Goal: Task Accomplishment & Management: Use online tool/utility

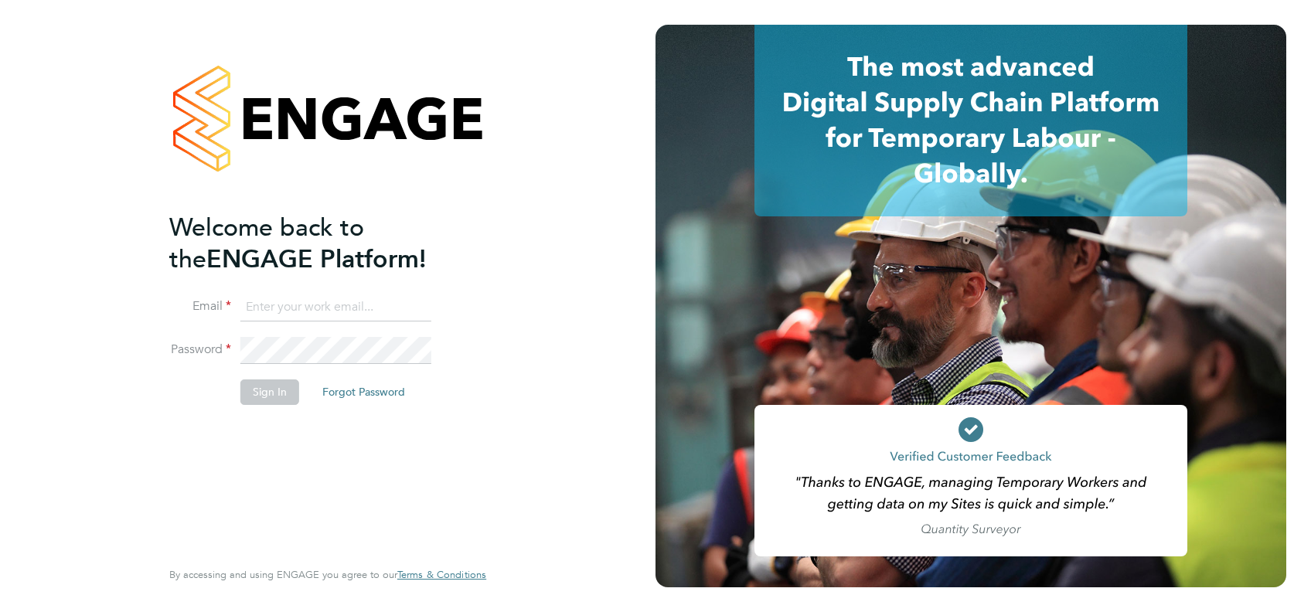
type input "alycia.caudwell@nhs.net"
click at [281, 392] on button "Sign In" at bounding box center [269, 392] width 59 height 25
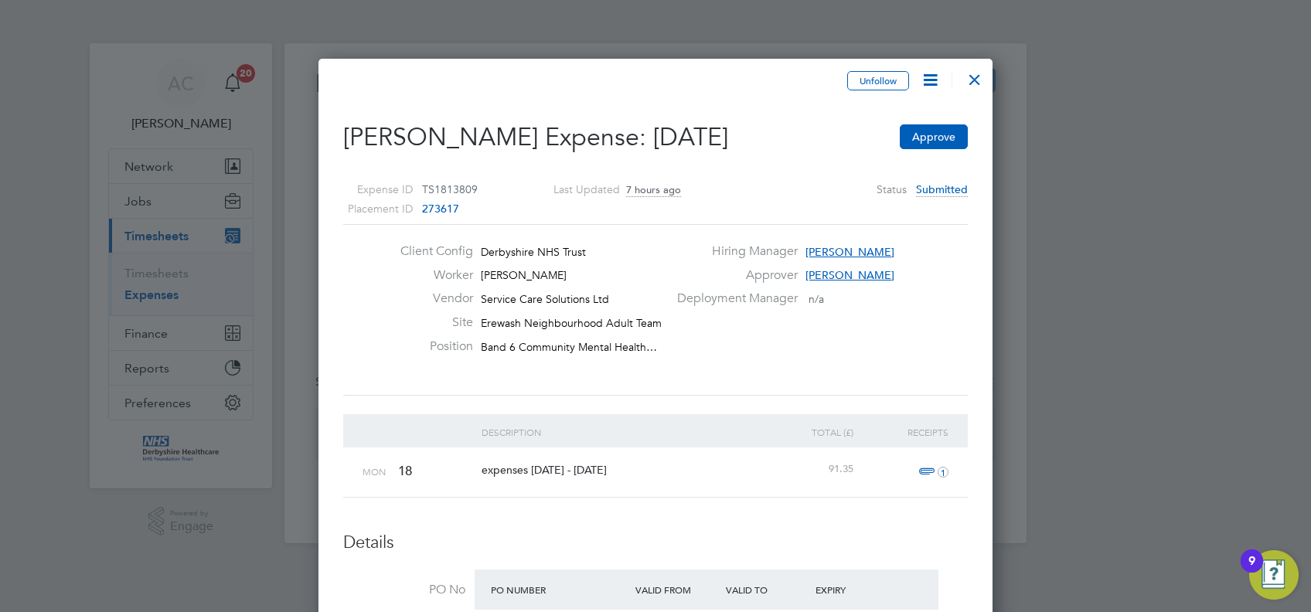
click at [932, 469] on span "1" at bounding box center [932, 472] width 34 height 19
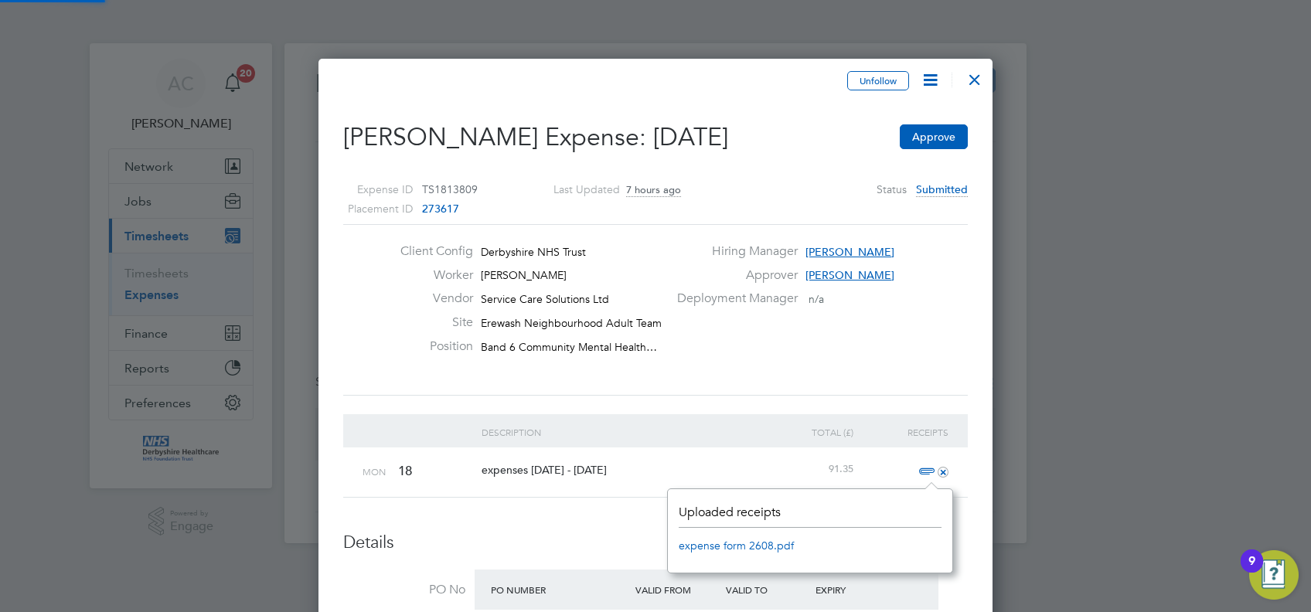
scroll to position [84, 285]
click at [732, 548] on link "expense form 2608.pdf" at bounding box center [736, 545] width 115 height 23
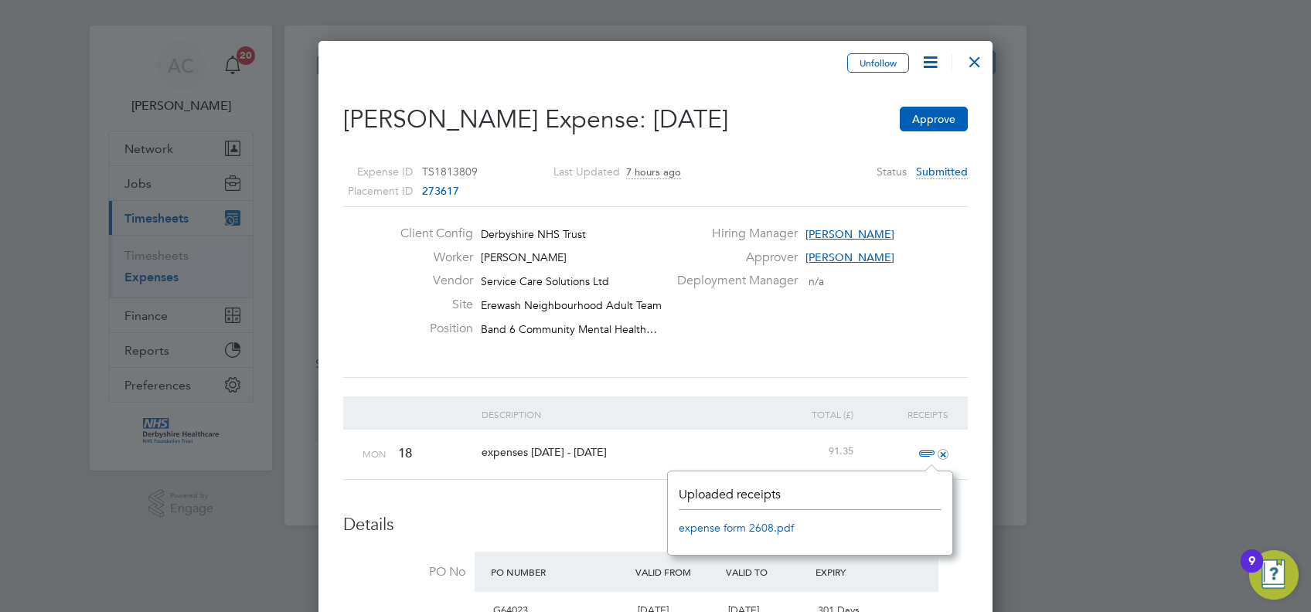
scroll to position [0, 0]
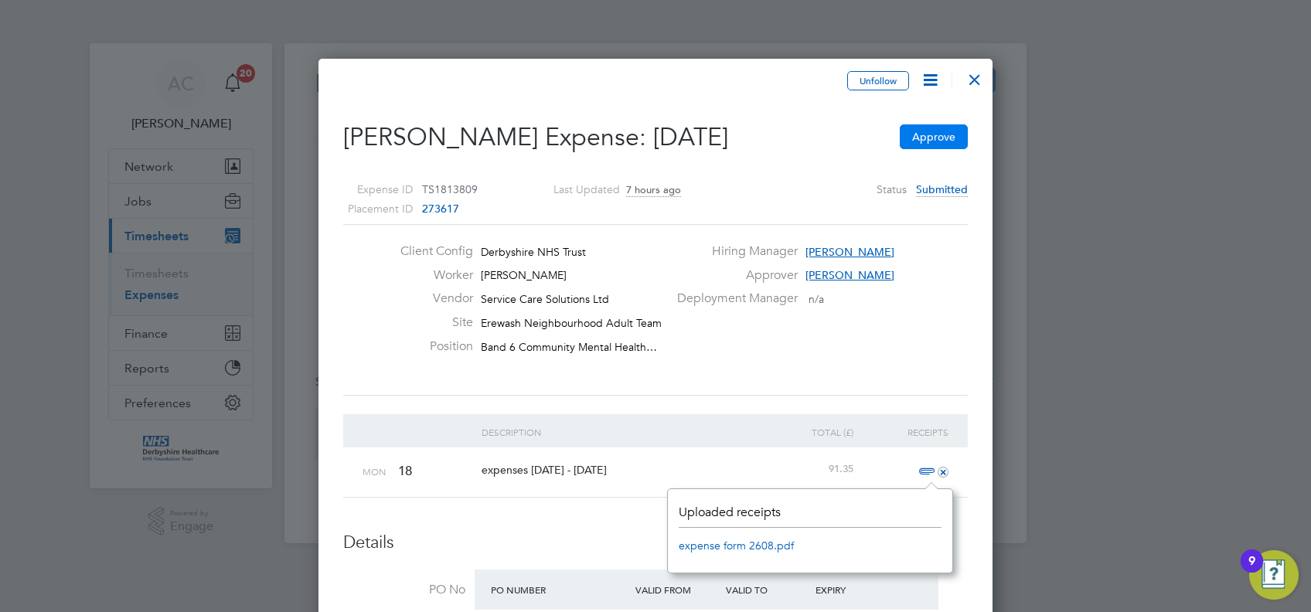
click at [941, 131] on button "Approve" at bounding box center [934, 136] width 68 height 25
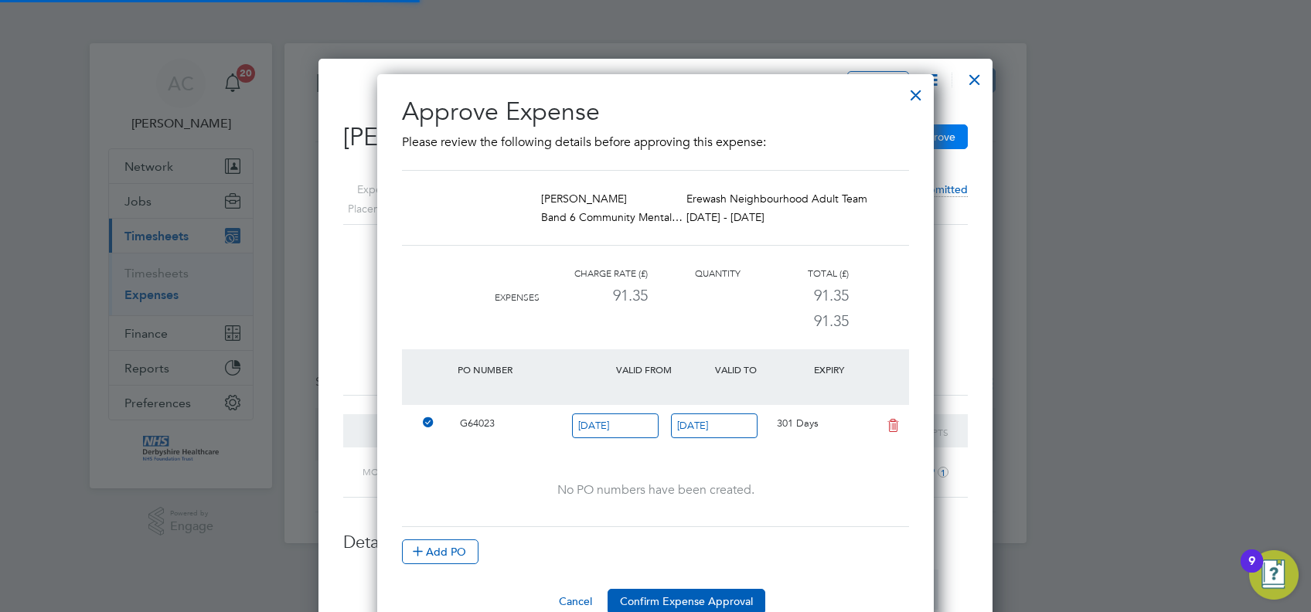
scroll to position [483, 557]
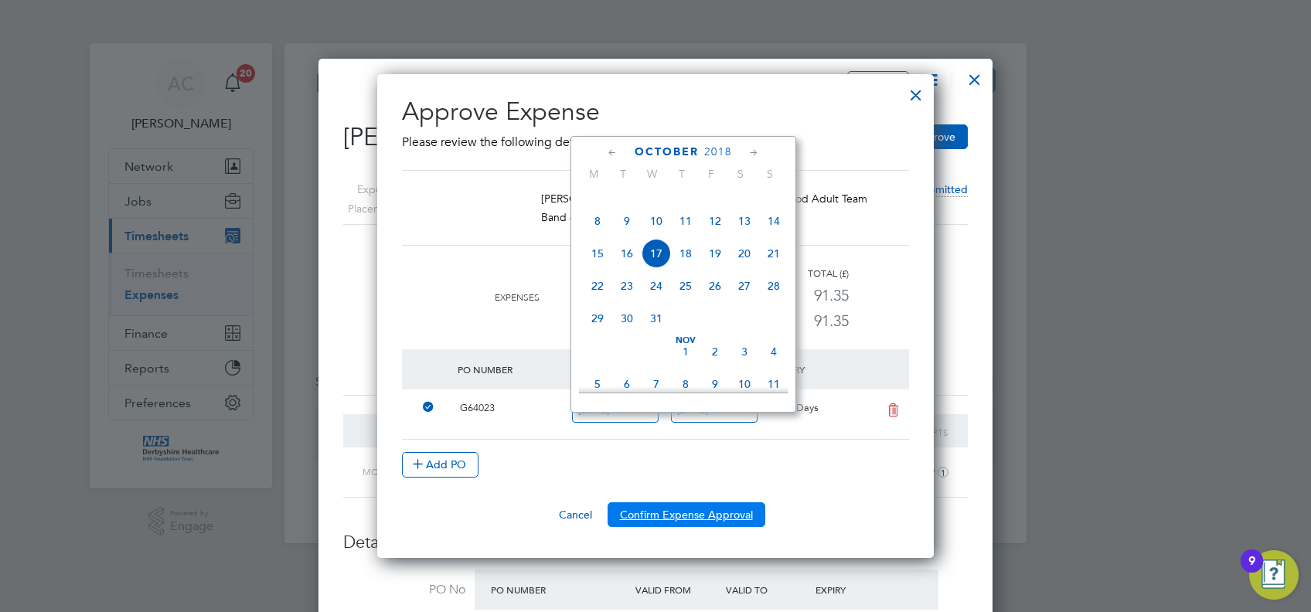
click at [646, 520] on button "Confirm Expense Approval" at bounding box center [687, 515] width 158 height 25
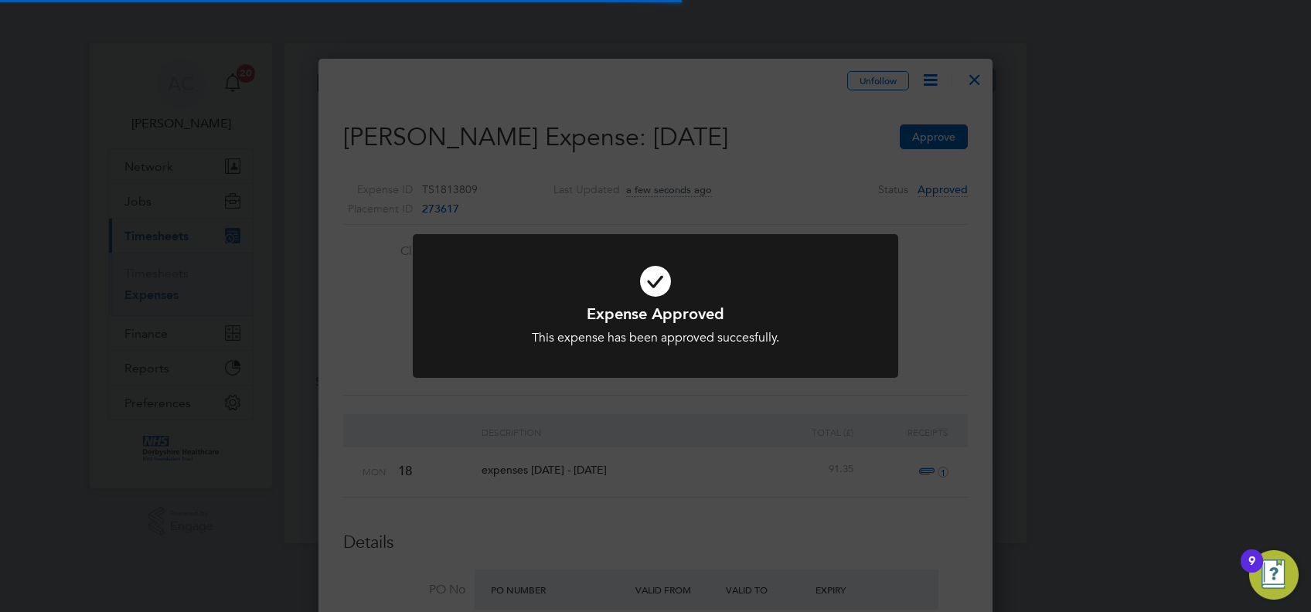
scroll to position [8, 7]
